Goal: Navigation & Orientation: Find specific page/section

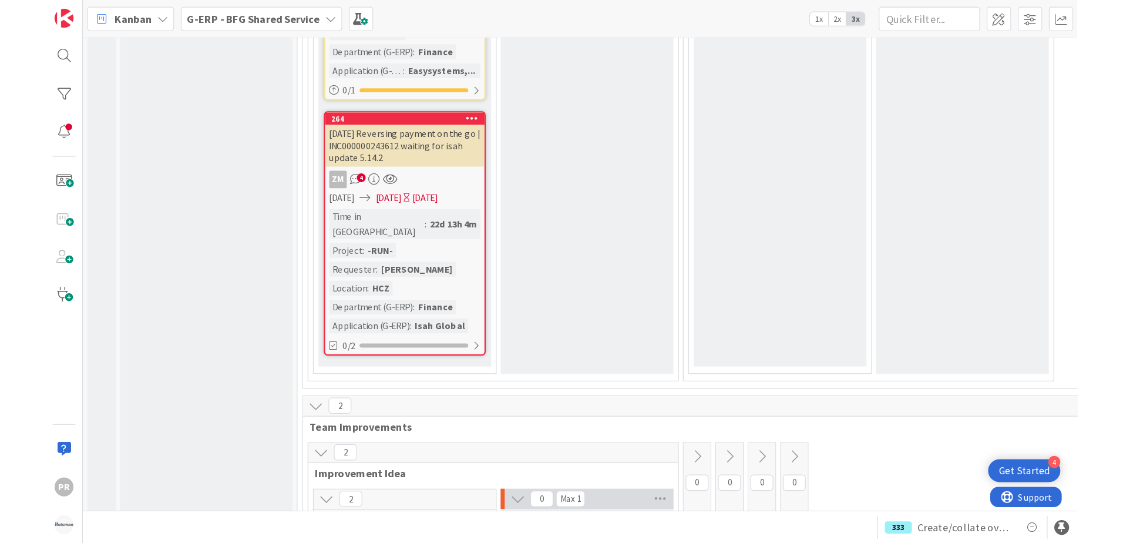
scroll to position [7556, 0]
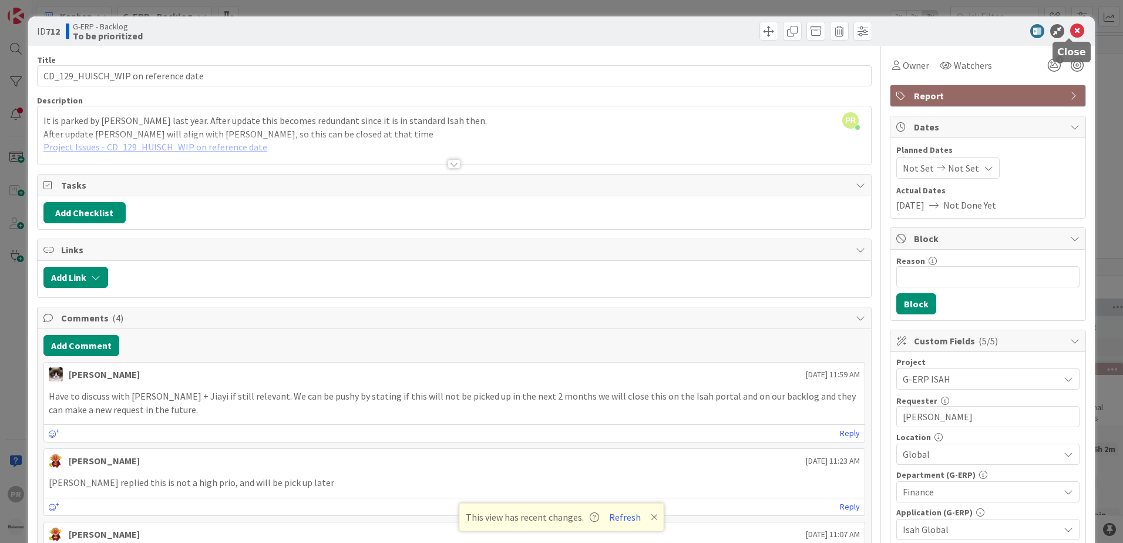
click at [1070, 32] on icon at bounding box center [1077, 31] width 14 height 14
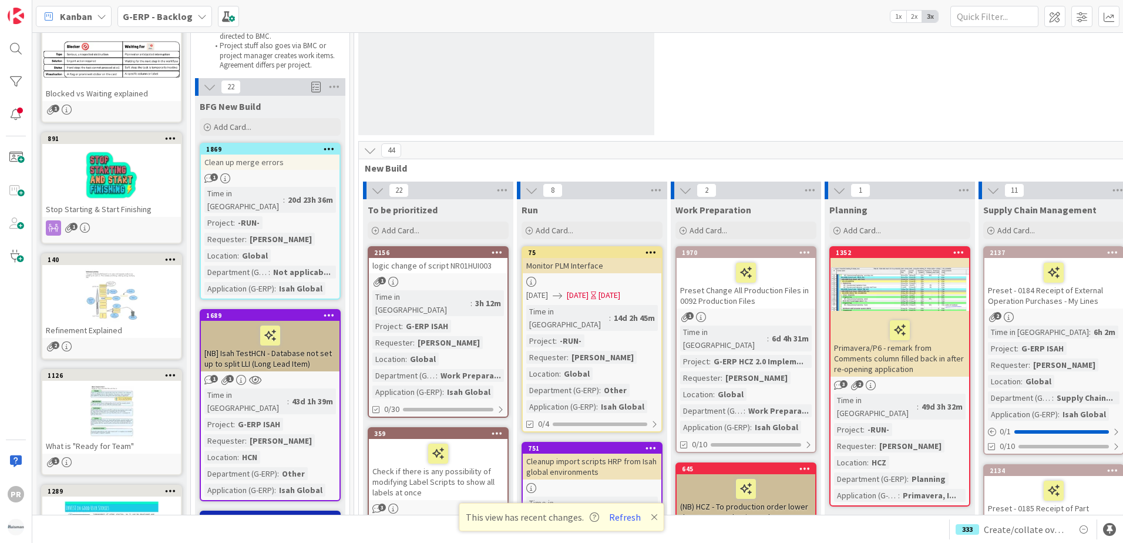
scroll to position [117, 0]
click at [443, 264] on div "logic change of script NR01HUI003" at bounding box center [438, 264] width 139 height 15
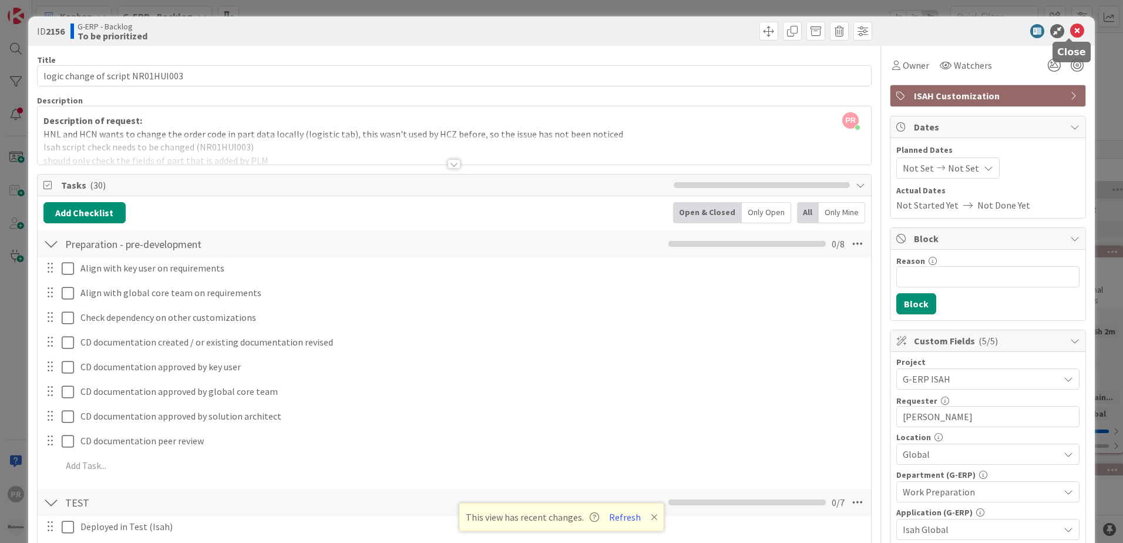
click at [1070, 35] on icon at bounding box center [1077, 31] width 14 height 14
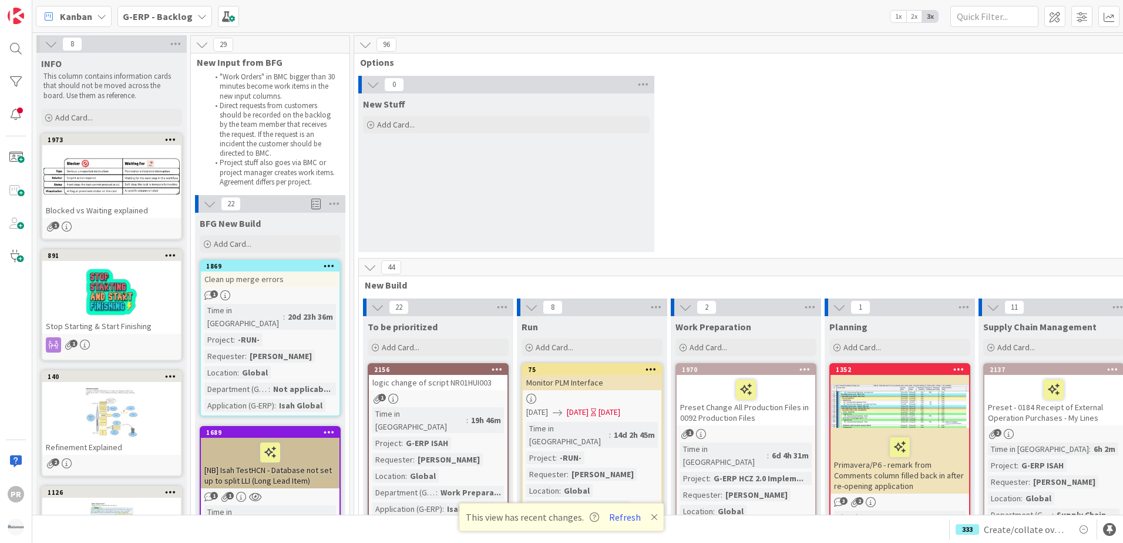
click at [167, 18] on b "G-ERP - Backlog" at bounding box center [158, 17] width 70 height 12
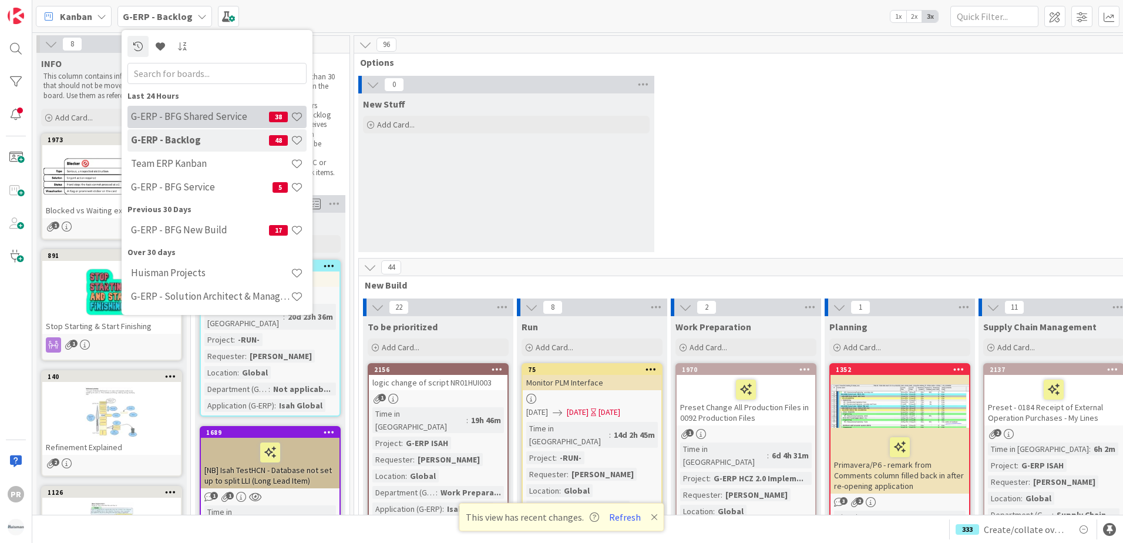
click at [197, 121] on h4 "G-ERP - BFG Shared Service" at bounding box center [200, 116] width 138 height 12
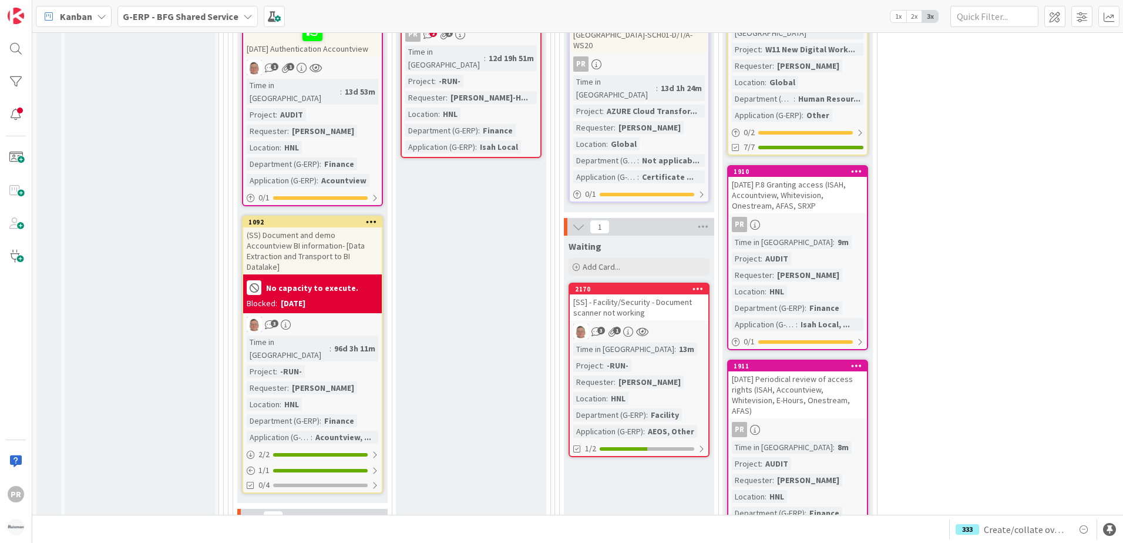
scroll to position [1586, 0]
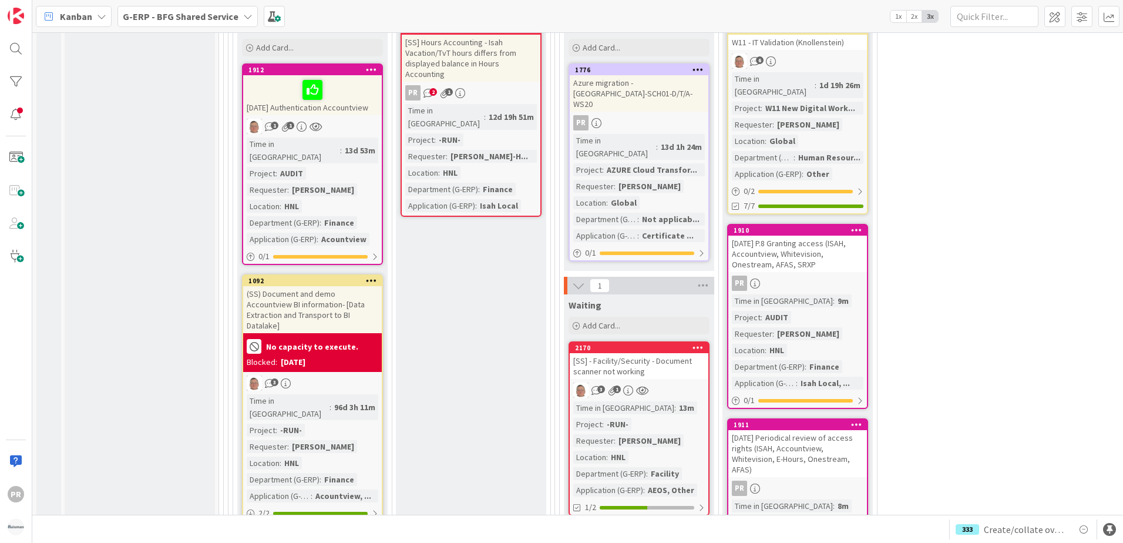
click at [647, 353] on div "[SS] - Facility/Security - Document scanner not working" at bounding box center [639, 366] width 139 height 26
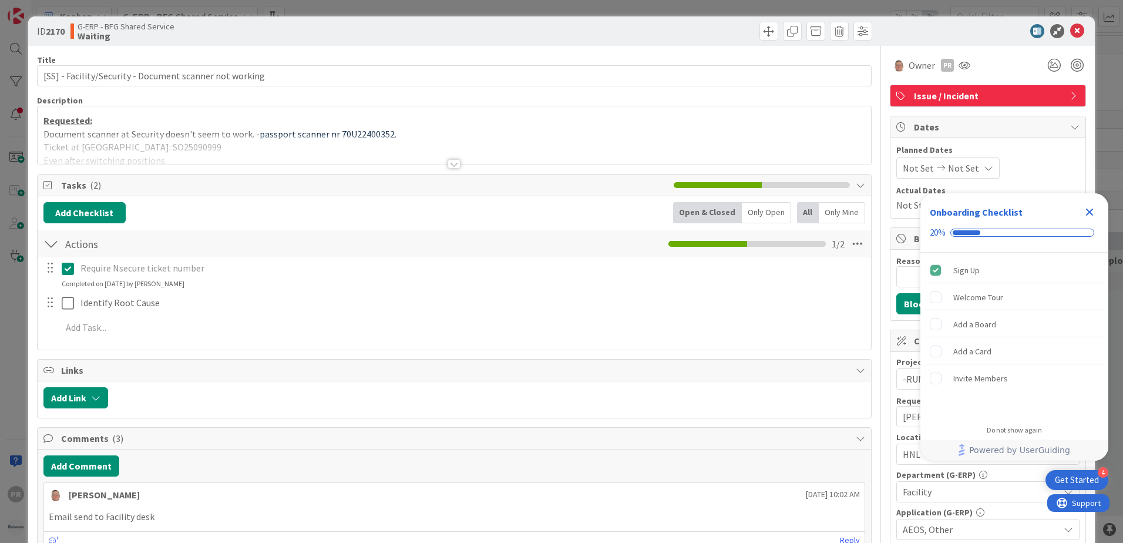
click at [455, 164] on div at bounding box center [454, 163] width 13 height 9
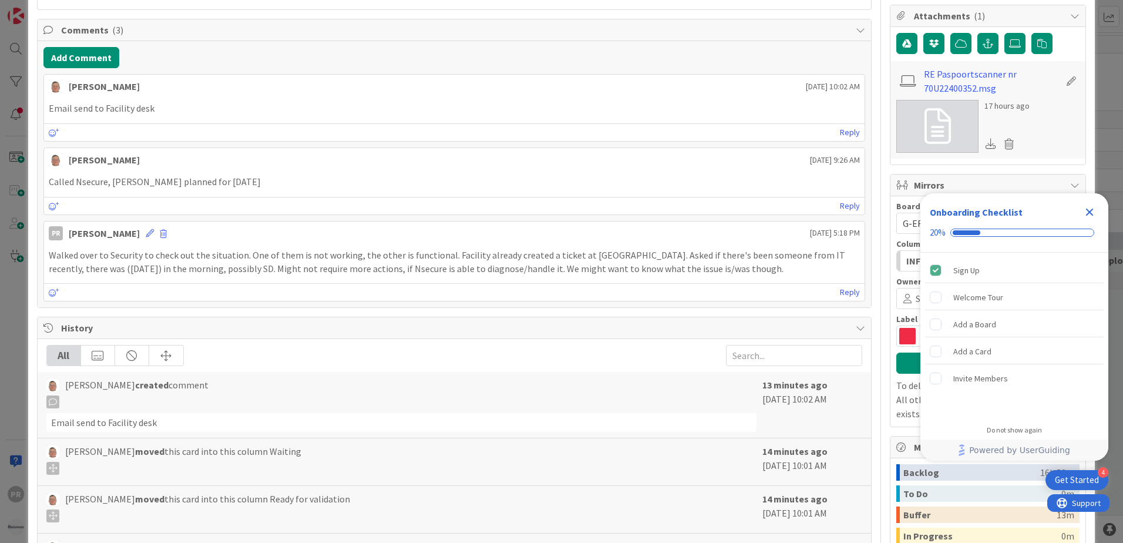
scroll to position [587, 0]
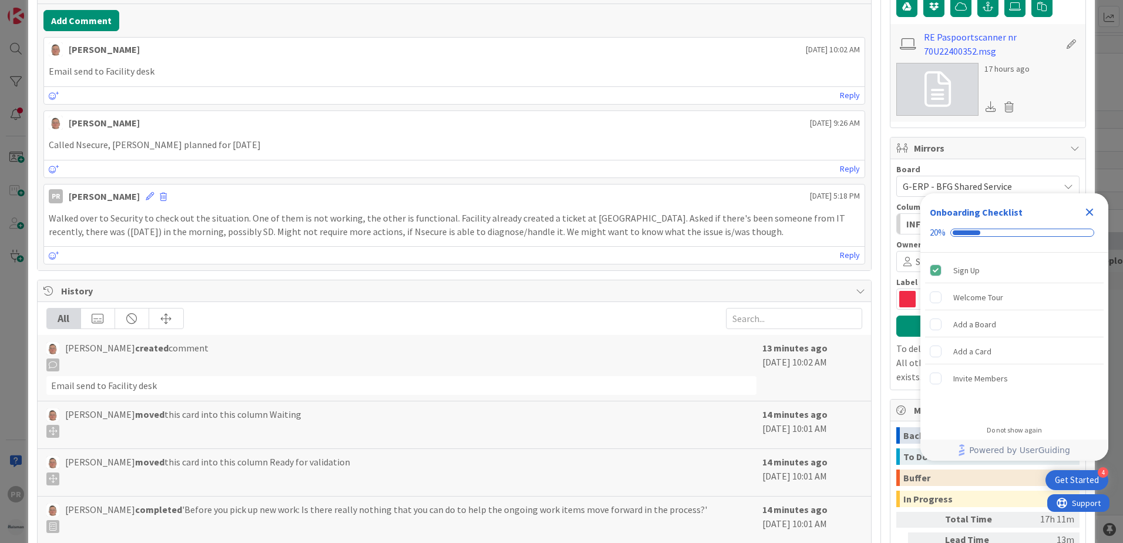
click at [1090, 206] on icon "Close Checklist" at bounding box center [1090, 212] width 14 height 14
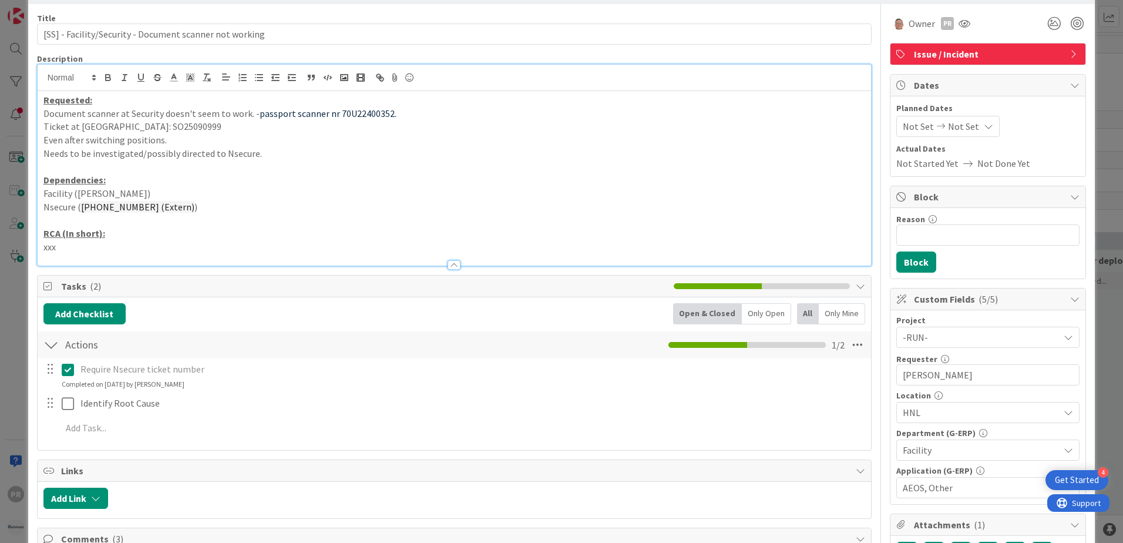
scroll to position [0, 0]
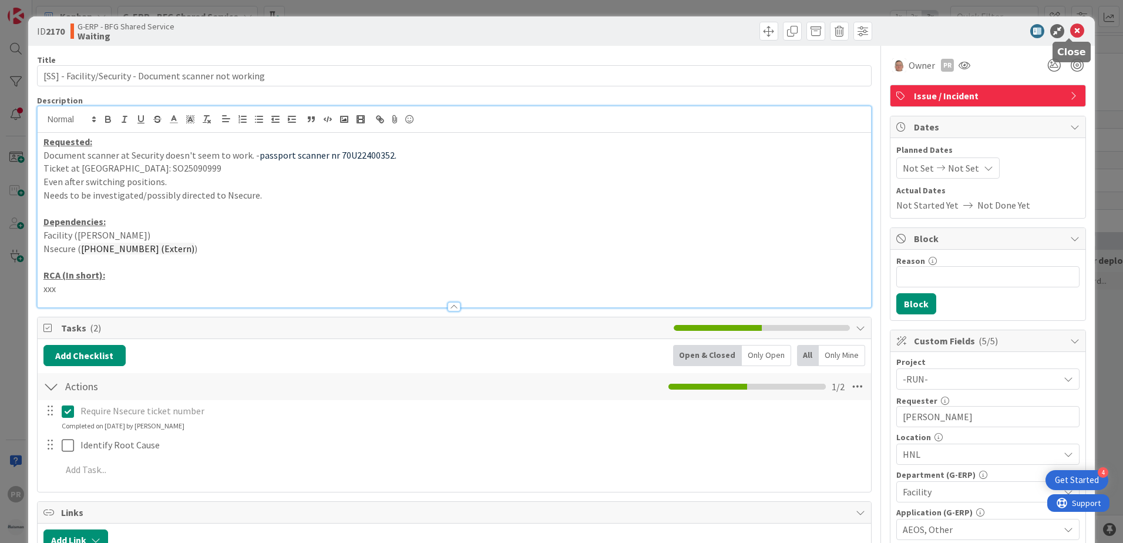
click at [1073, 35] on icon at bounding box center [1077, 31] width 14 height 14
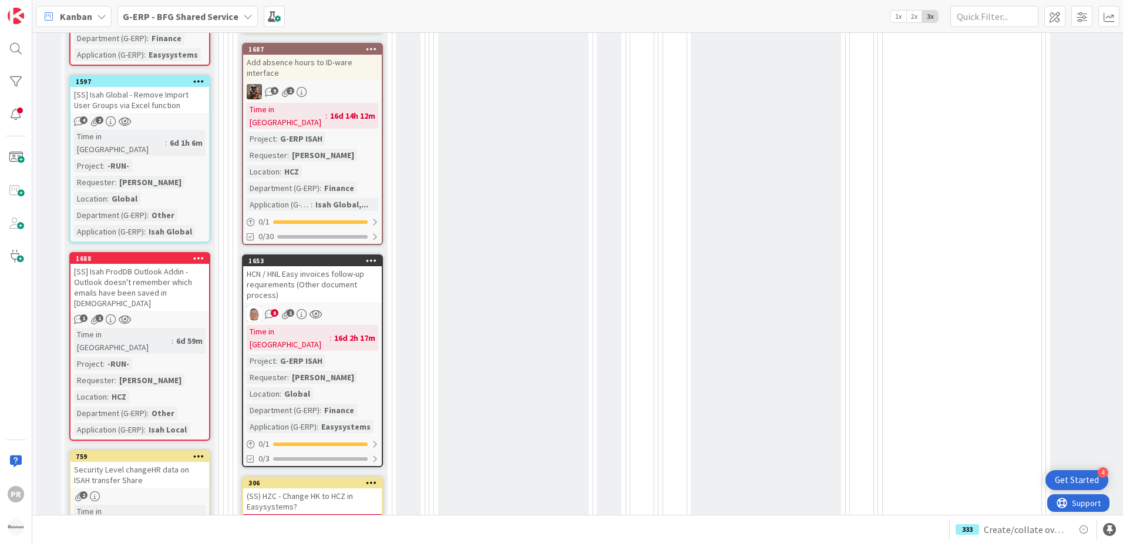
scroll to position [764, 0]
